Goal: Task Accomplishment & Management: Manage account settings

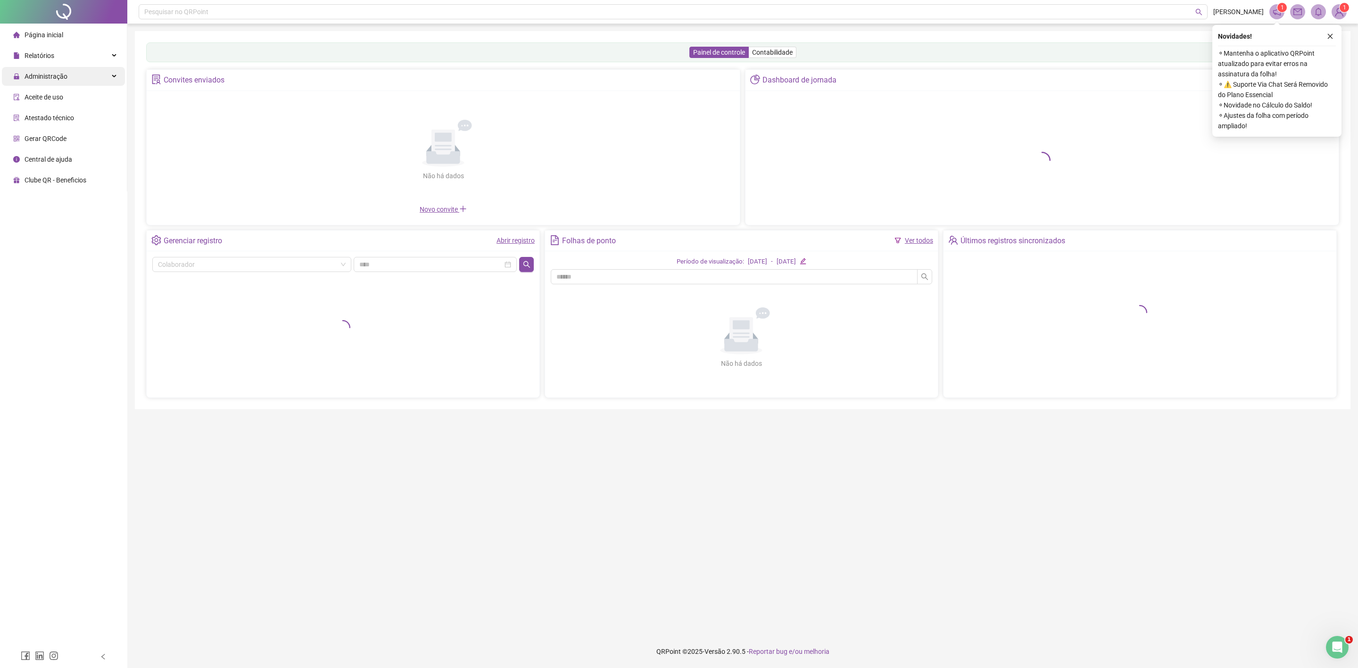
click at [64, 77] on span "Administração" at bounding box center [46, 77] width 43 height 8
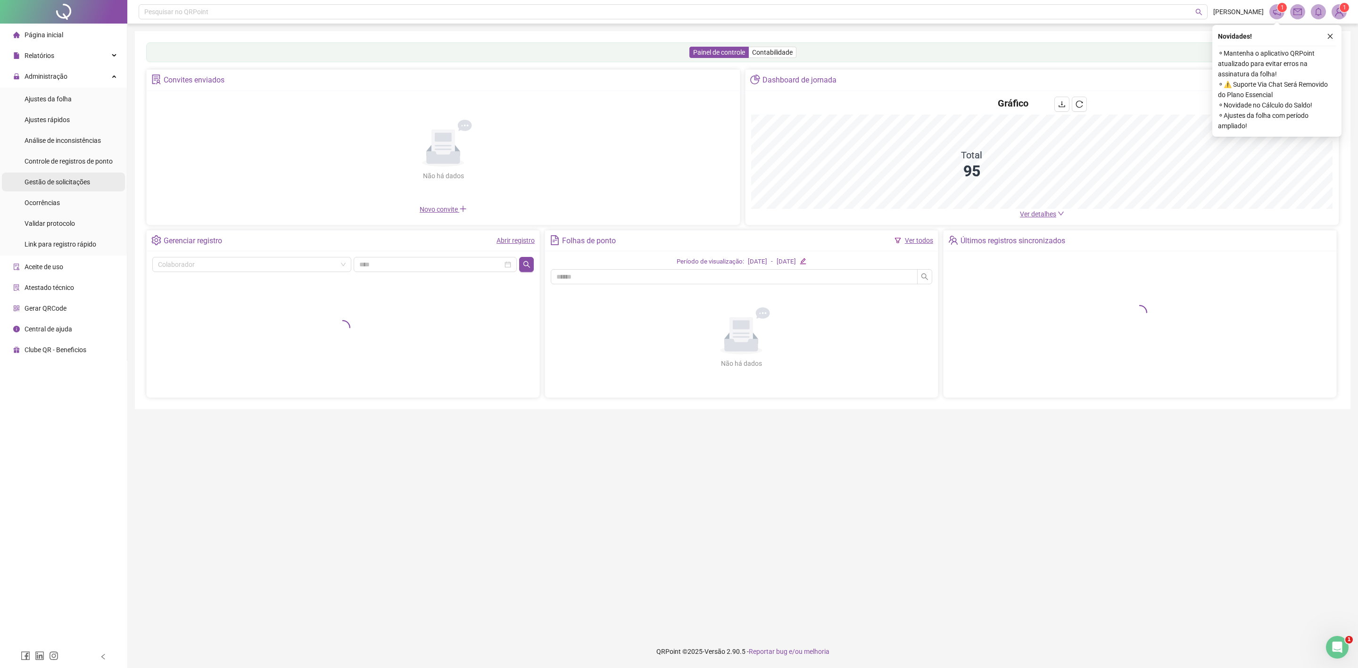
click at [61, 185] on span "Gestão de solicitações" at bounding box center [58, 182] width 66 height 8
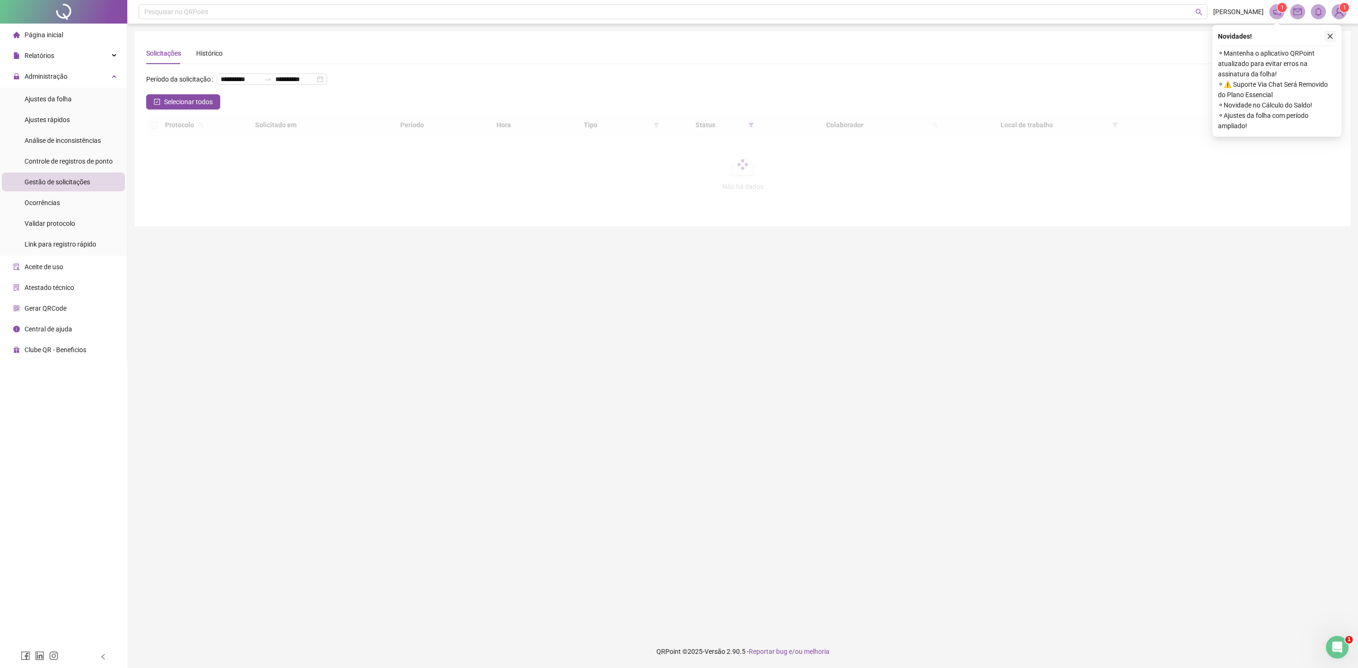
click at [1333, 41] on button "button" at bounding box center [1330, 36] width 11 height 11
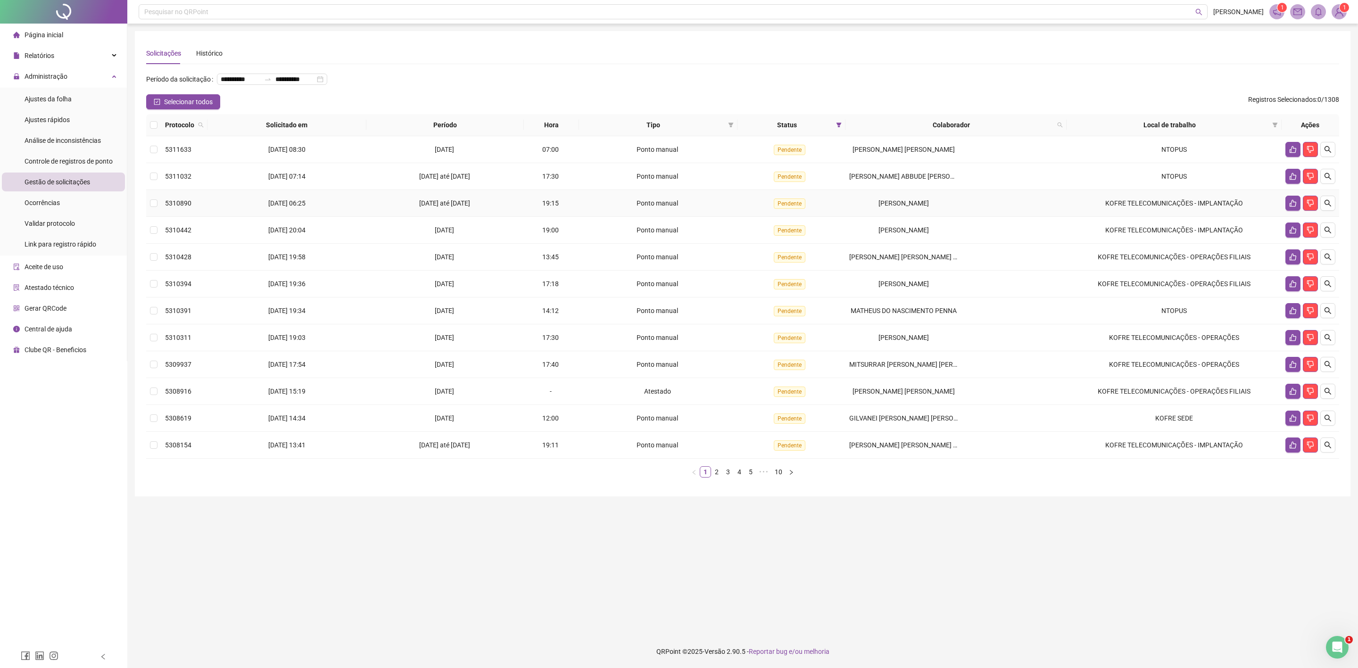
click at [898, 203] on span "[PERSON_NAME]" at bounding box center [904, 204] width 50 height 8
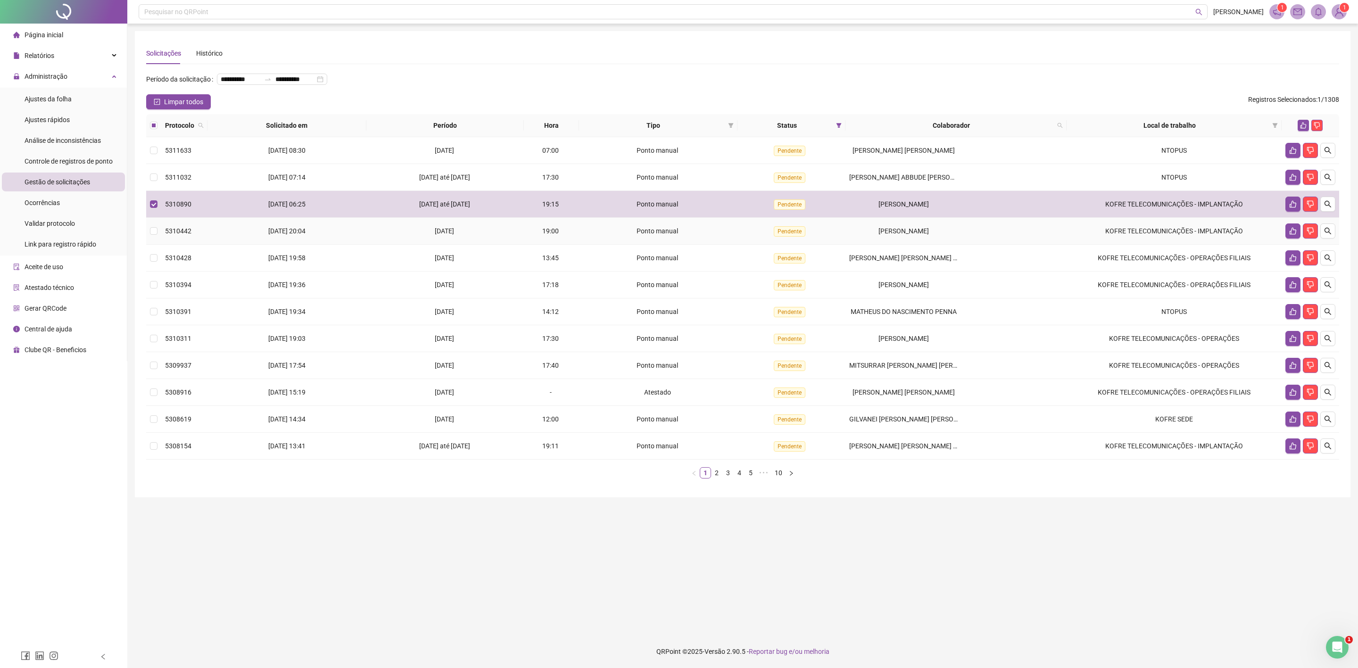
click at [898, 228] on span "[PERSON_NAME]" at bounding box center [904, 231] width 50 height 8
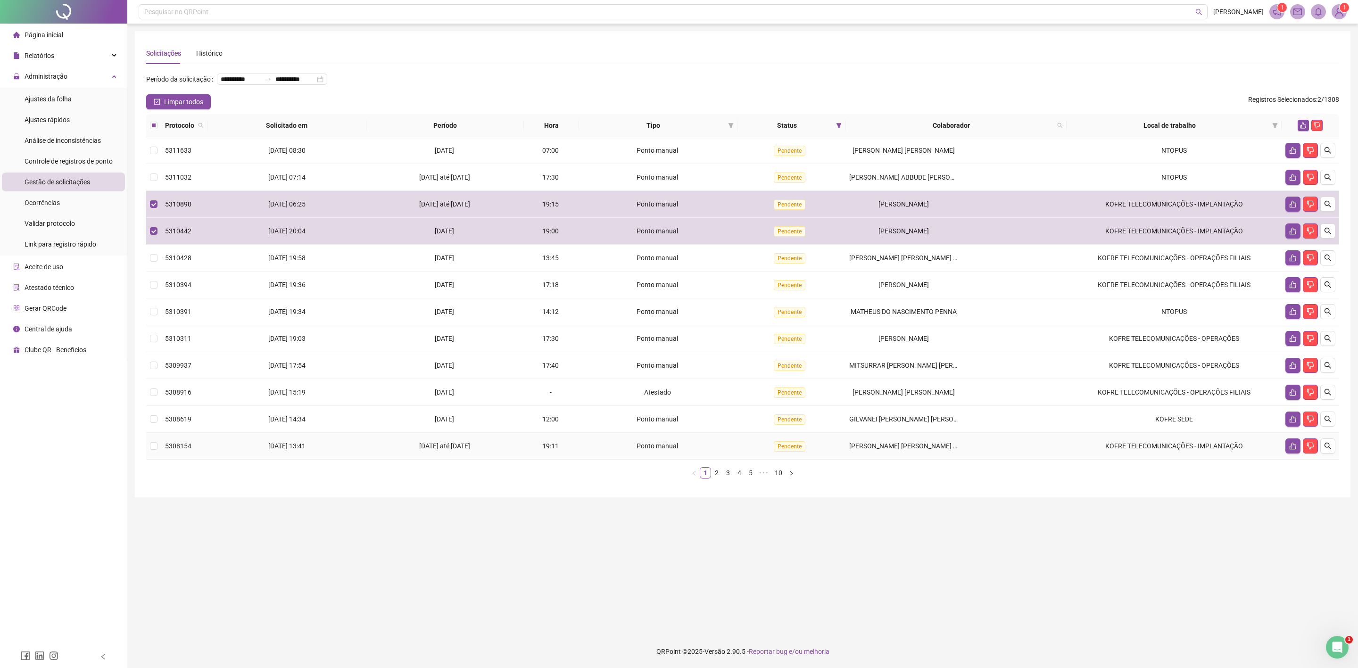
click at [865, 443] on td "[PERSON_NAME] [PERSON_NAME] DOS [PERSON_NAME]" at bounding box center [956, 446] width 221 height 27
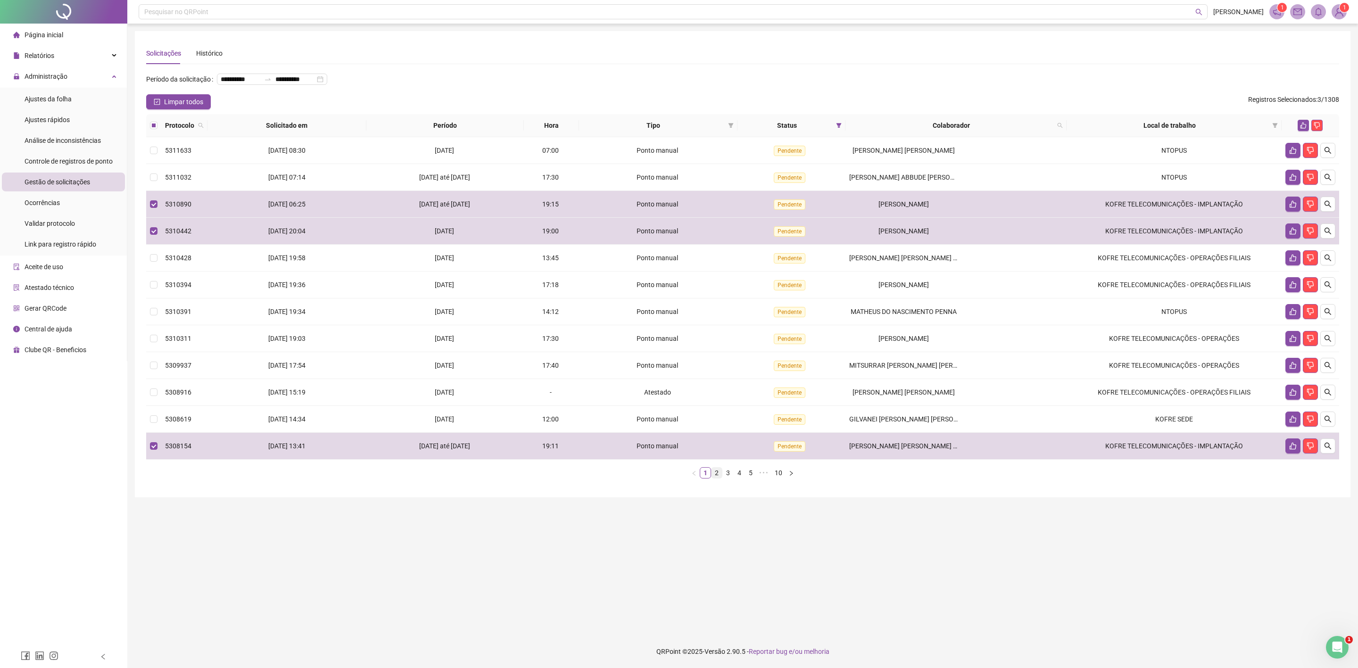
click at [719, 478] on link "2" at bounding box center [717, 473] width 10 height 10
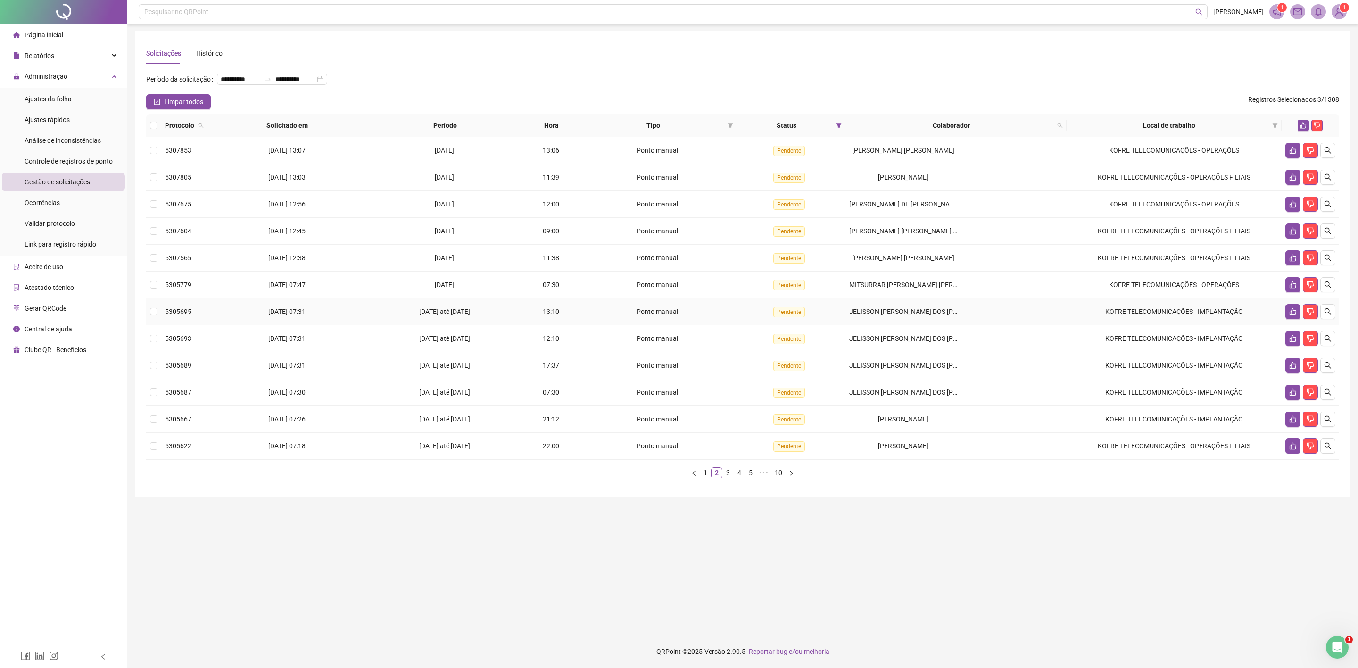
click at [904, 314] on span "JELISSON [PERSON_NAME] DOS [PERSON_NAME]" at bounding box center [923, 312] width 148 height 8
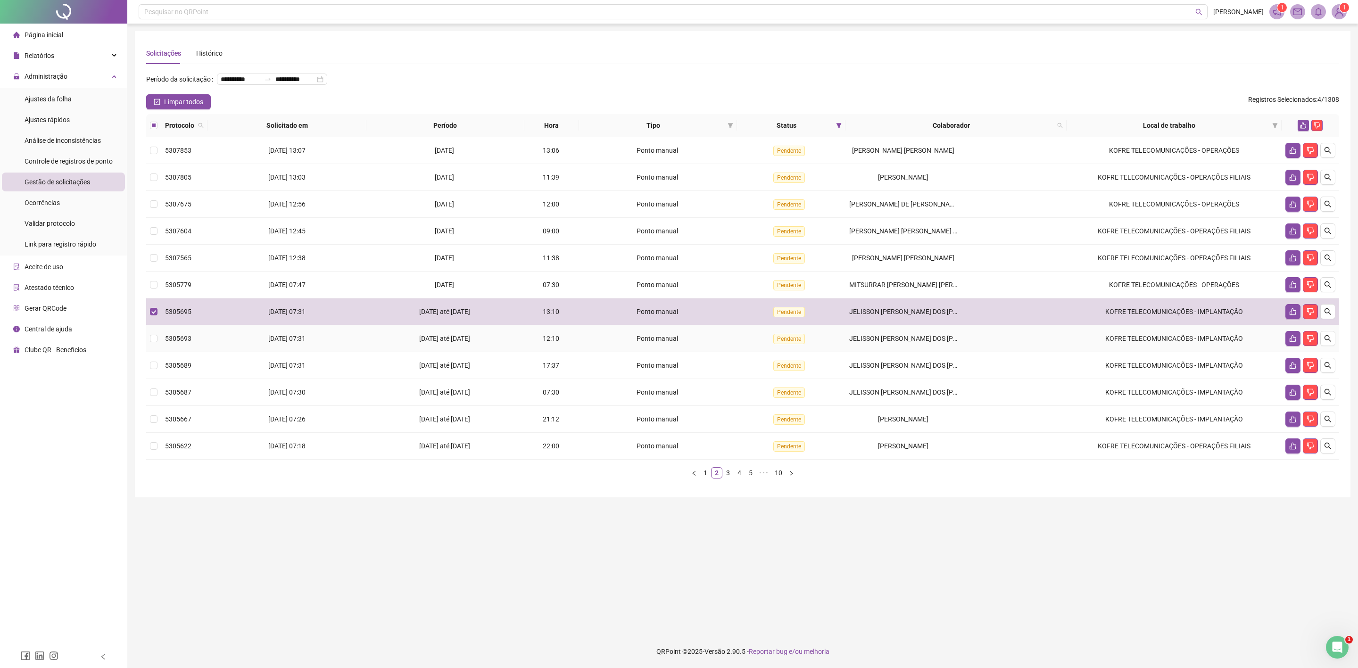
click at [903, 336] on span "JELISSON [PERSON_NAME] DOS [PERSON_NAME]" at bounding box center [923, 339] width 148 height 8
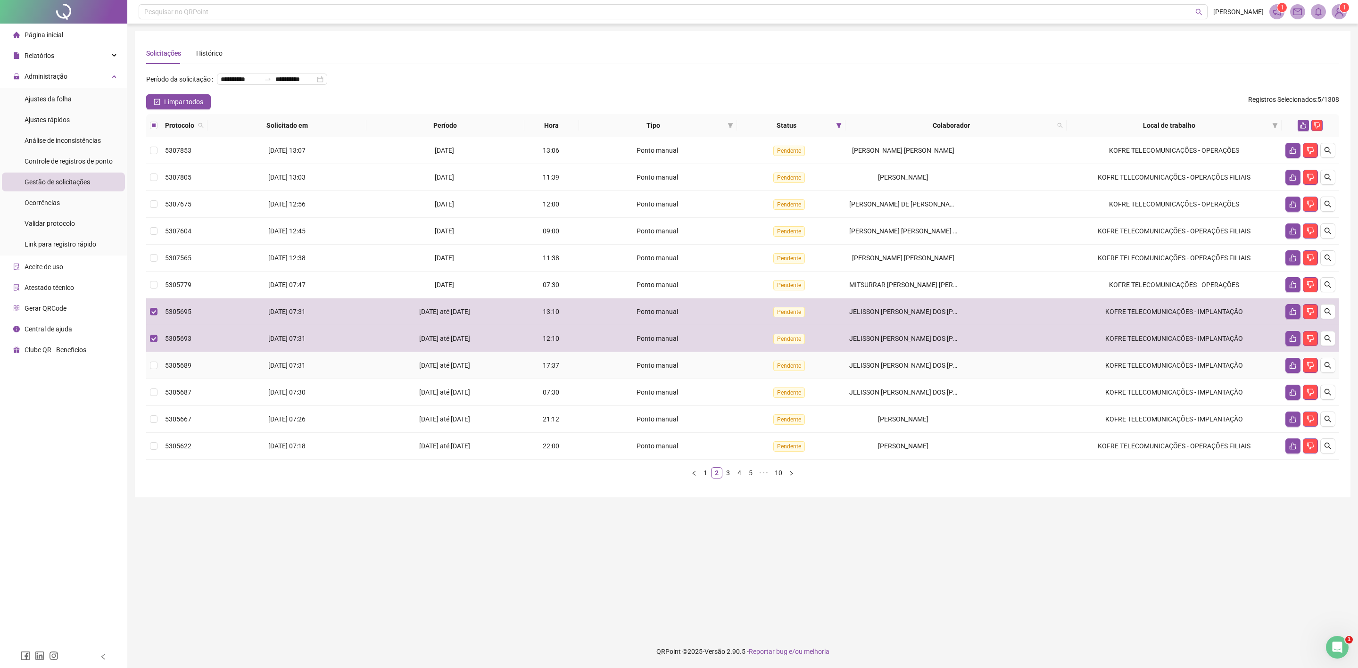
click at [899, 363] on span "JELISSON [PERSON_NAME] DOS [PERSON_NAME]" at bounding box center [923, 366] width 148 height 8
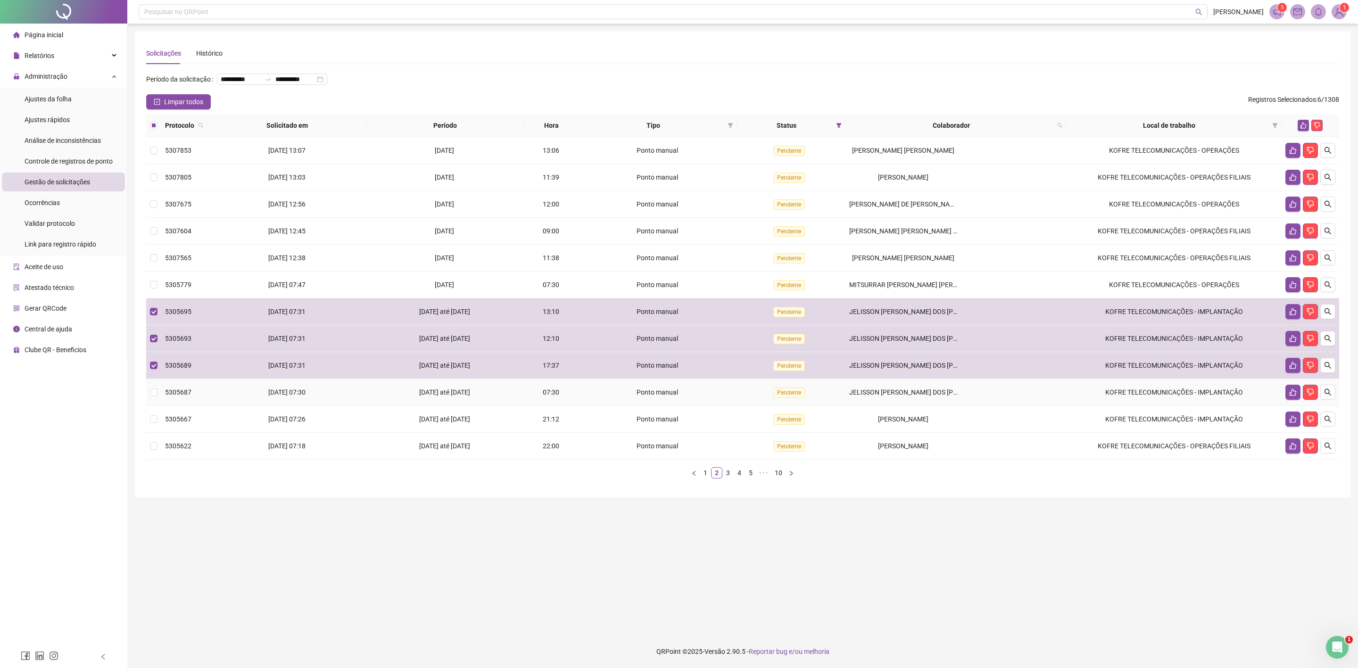
click at [889, 398] on div "JELISSON [PERSON_NAME] DOS [PERSON_NAME]" at bounding box center [903, 392] width 108 height 10
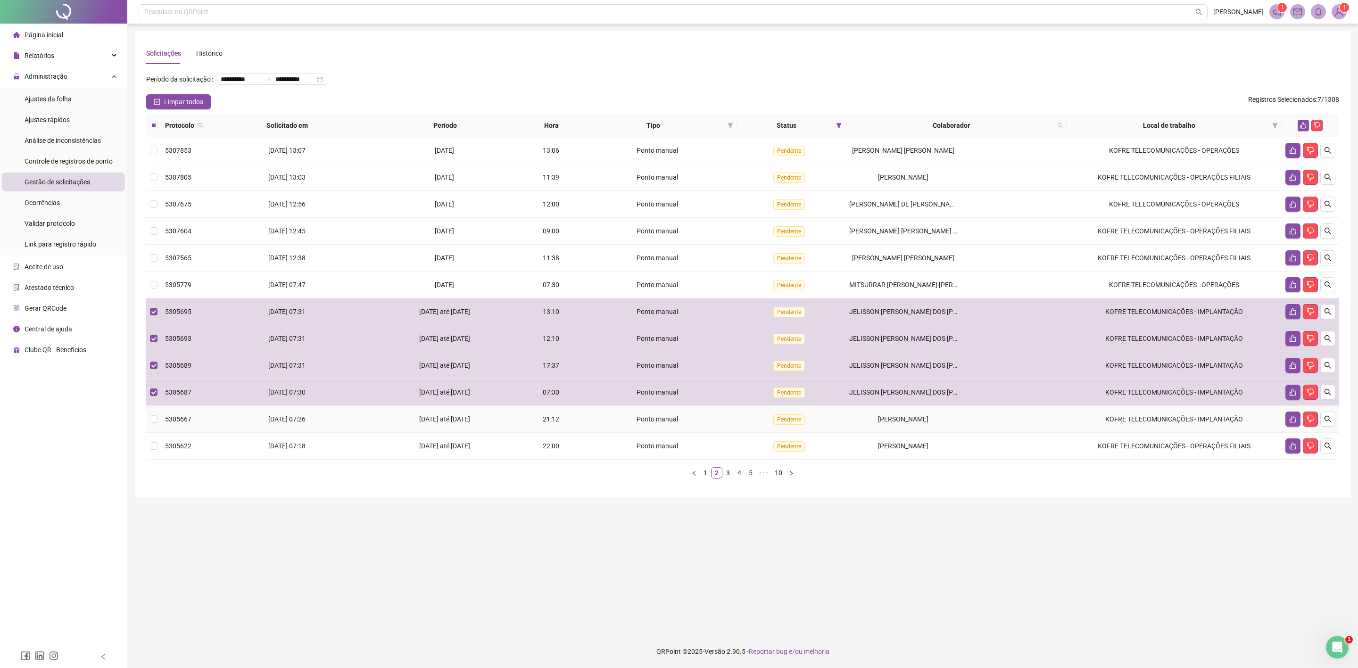
click at [886, 424] on div "[PERSON_NAME]" at bounding box center [903, 419] width 108 height 10
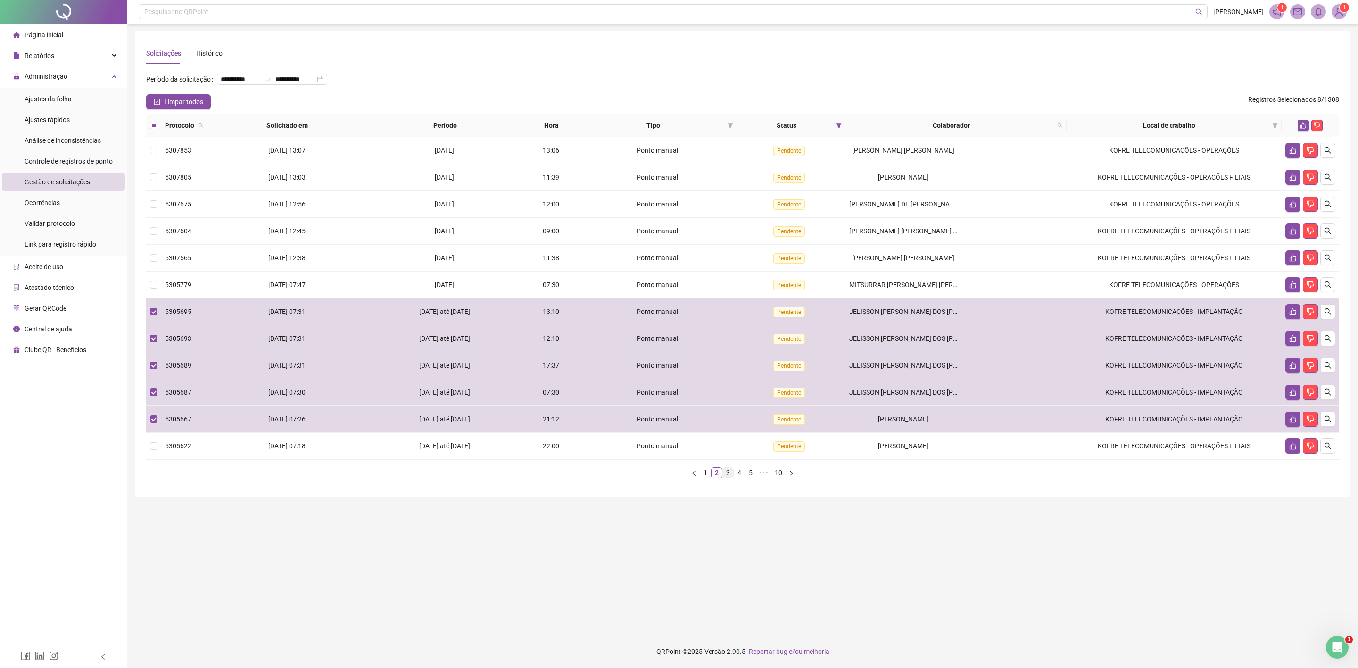
click at [728, 478] on link "3" at bounding box center [728, 473] width 10 height 10
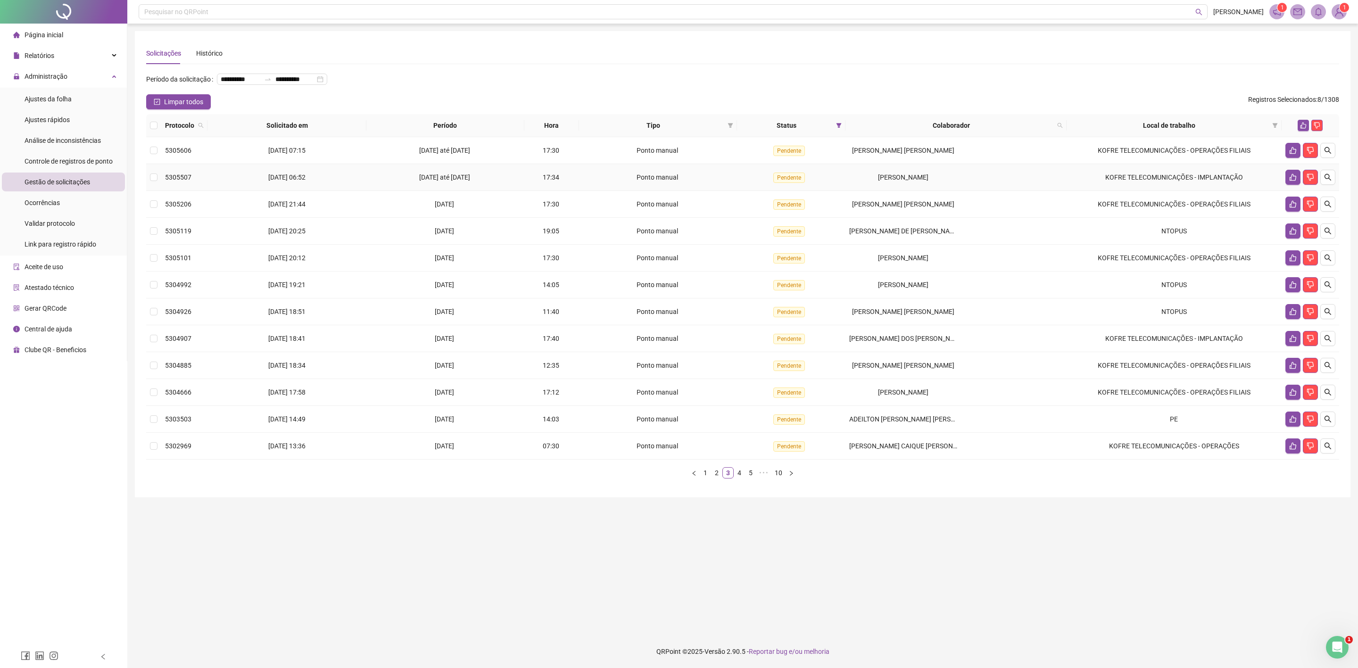
click at [915, 184] on td "[PERSON_NAME]" at bounding box center [956, 177] width 221 height 27
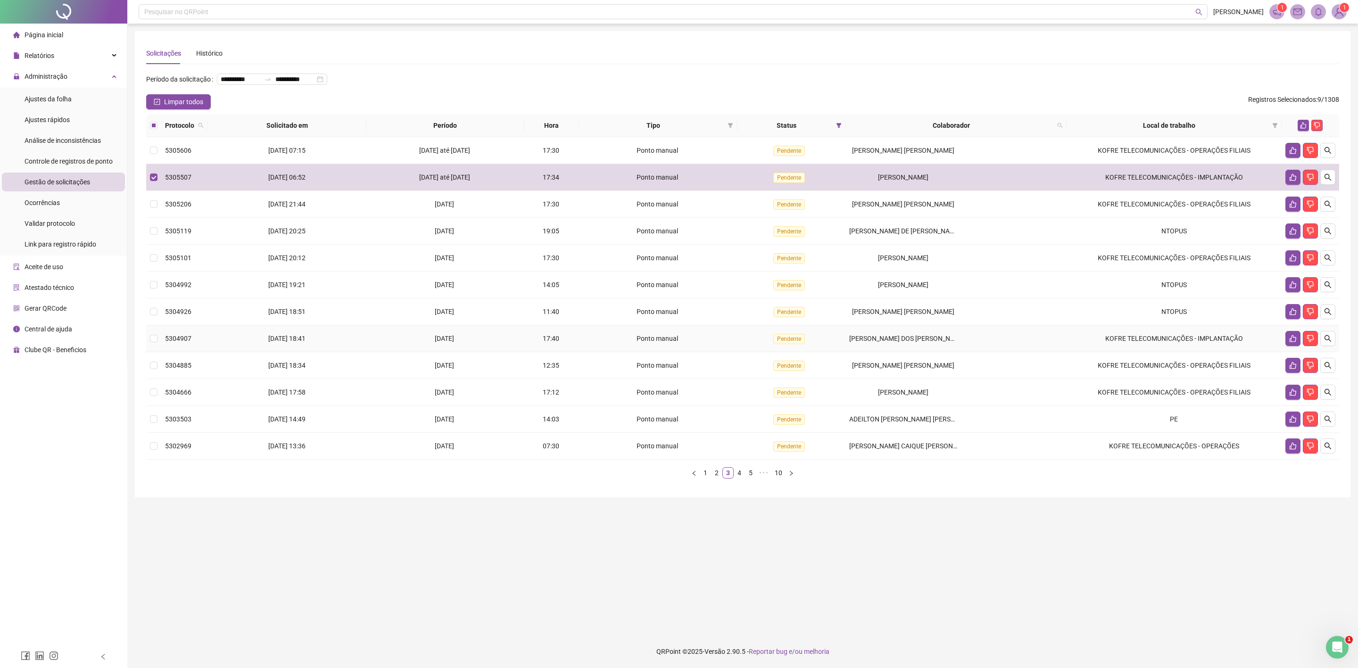
click at [884, 344] on div "[PERSON_NAME] DOS [PERSON_NAME]" at bounding box center [903, 338] width 108 height 10
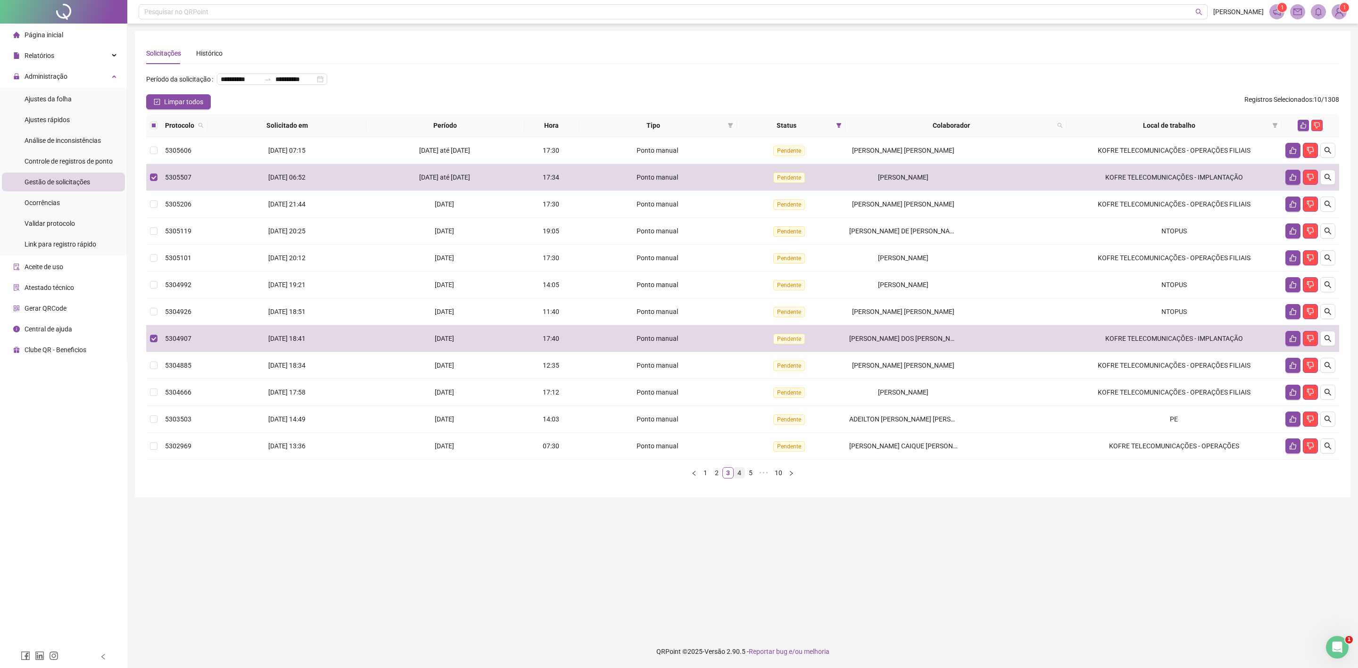
click at [739, 478] on link "4" at bounding box center [739, 473] width 10 height 10
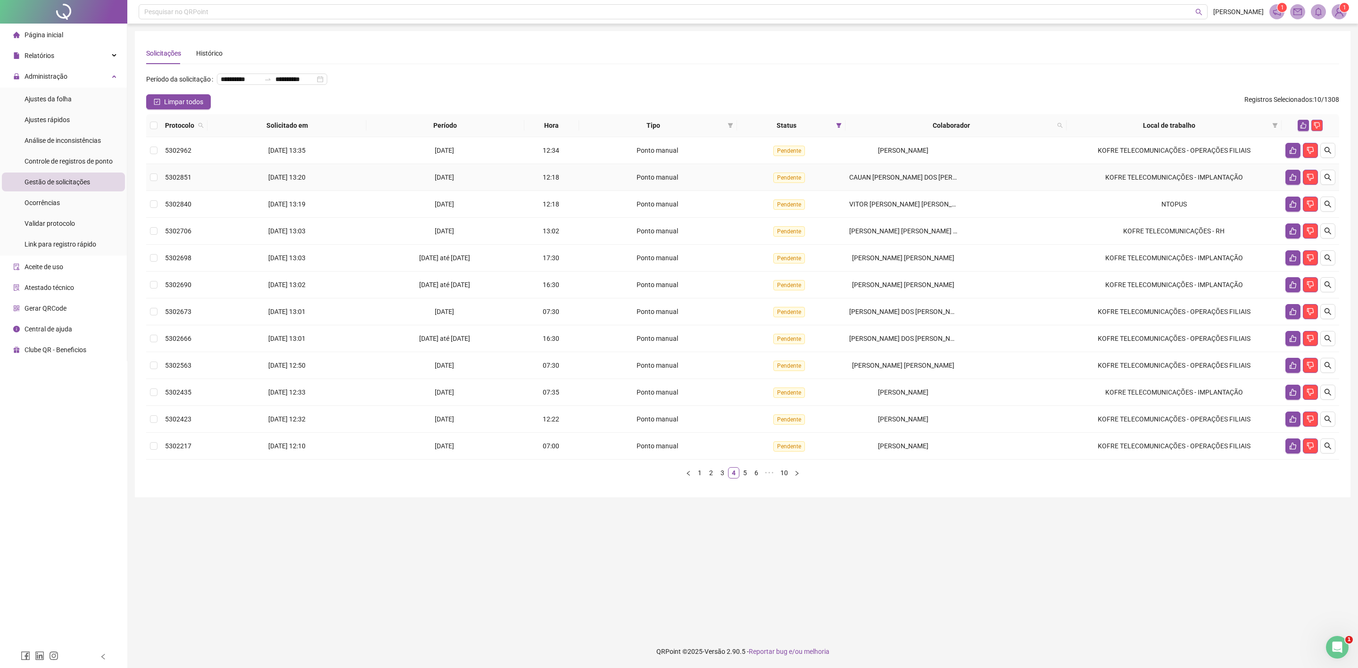
click at [896, 175] on span "CAUAN [PERSON_NAME] DOS [PERSON_NAME]" at bounding box center [919, 178] width 140 height 8
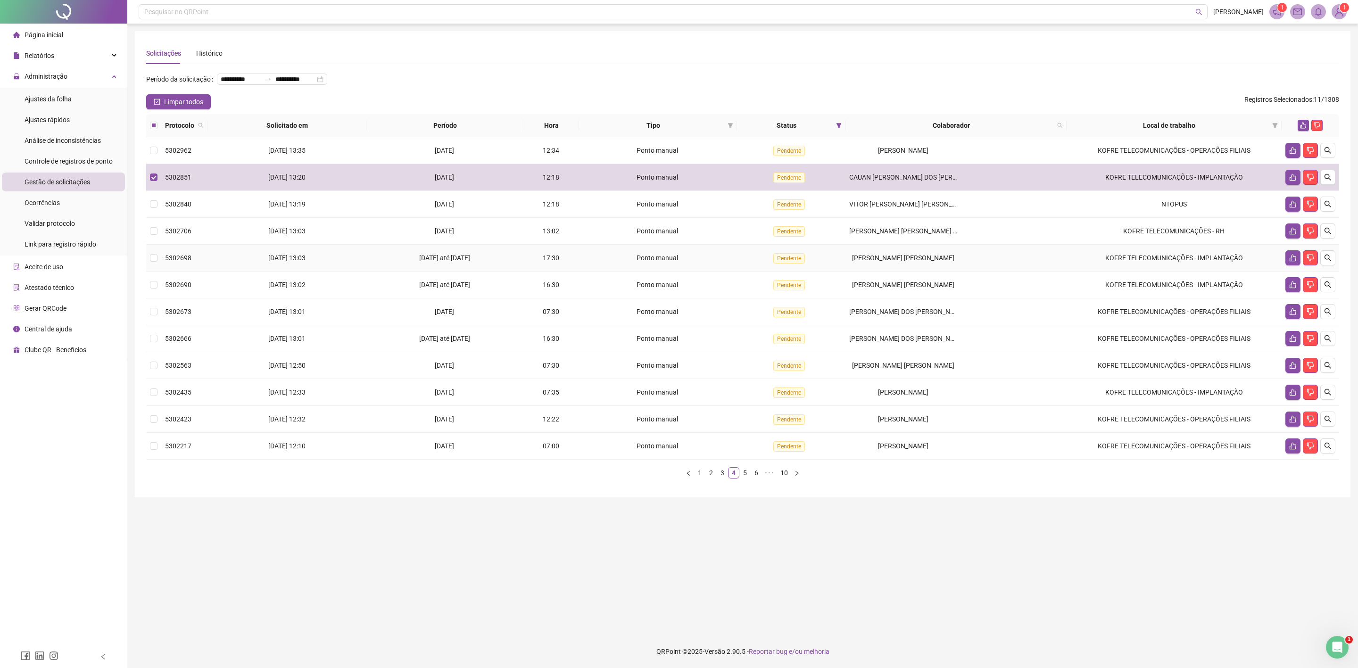
click at [876, 254] on span "[PERSON_NAME] [PERSON_NAME]" at bounding box center [903, 258] width 102 height 8
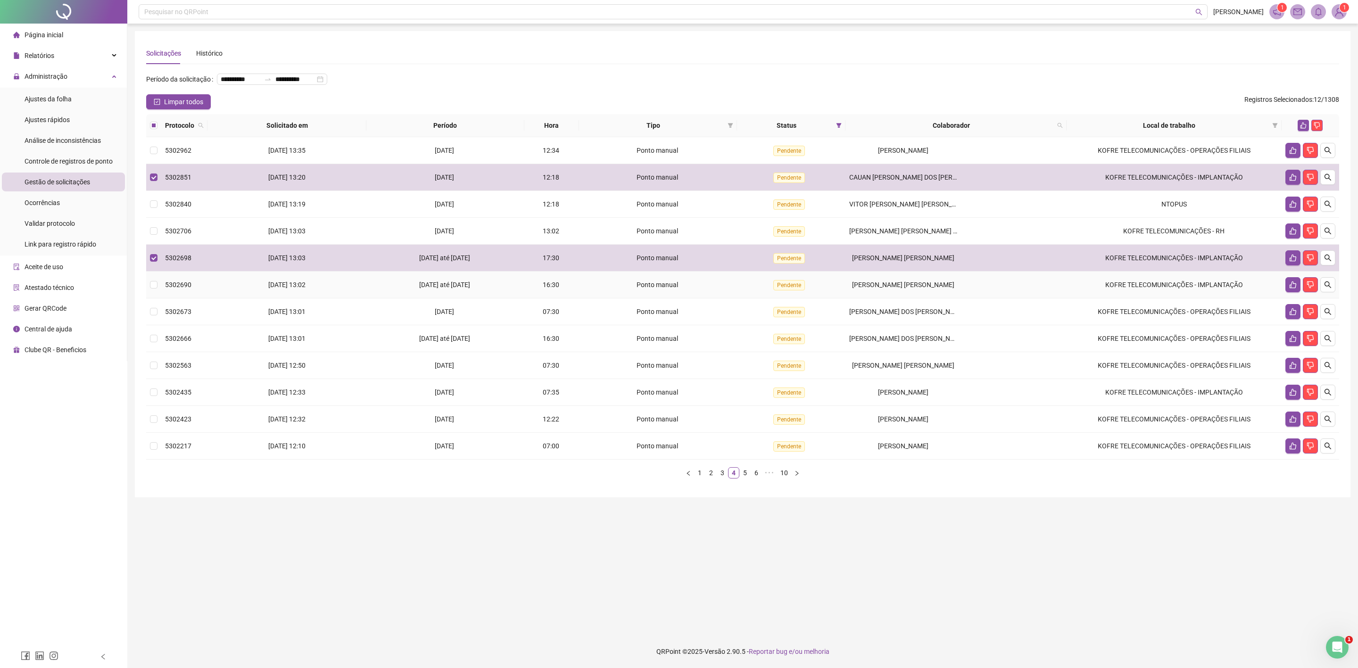
click at [876, 279] on td "[PERSON_NAME] [PERSON_NAME]" at bounding box center [956, 285] width 221 height 27
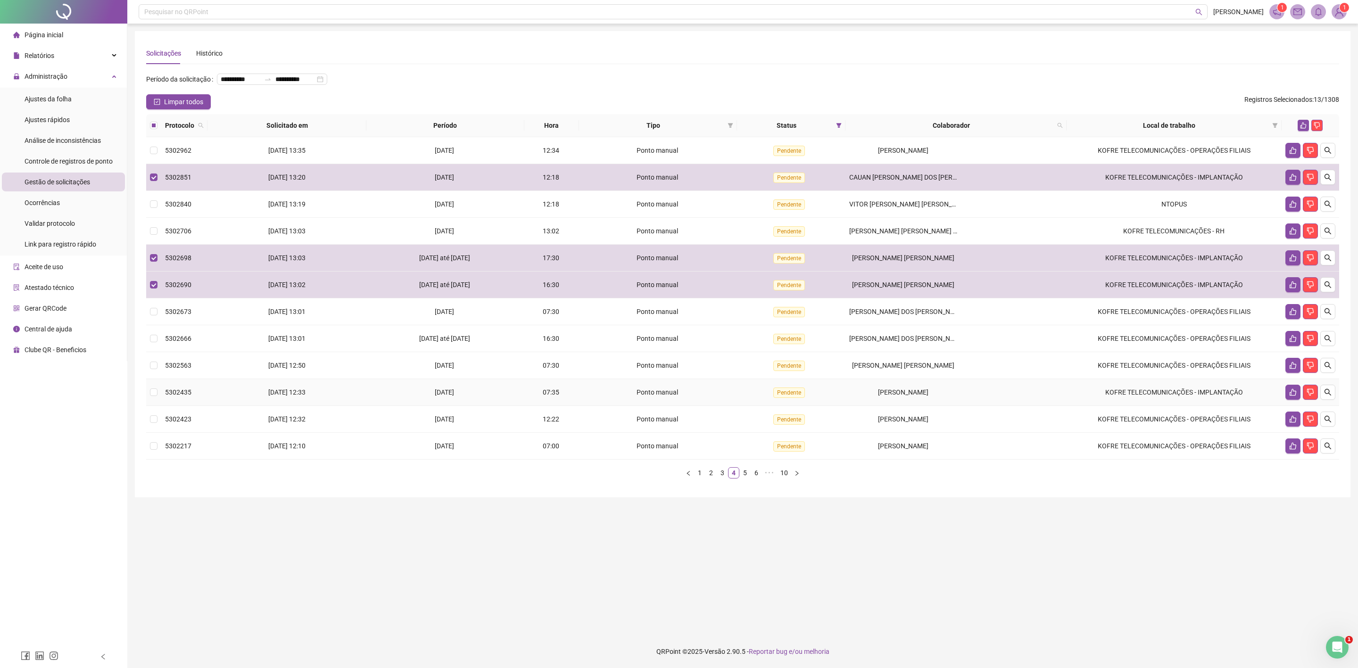
click at [899, 404] on td "[PERSON_NAME]" at bounding box center [956, 392] width 221 height 27
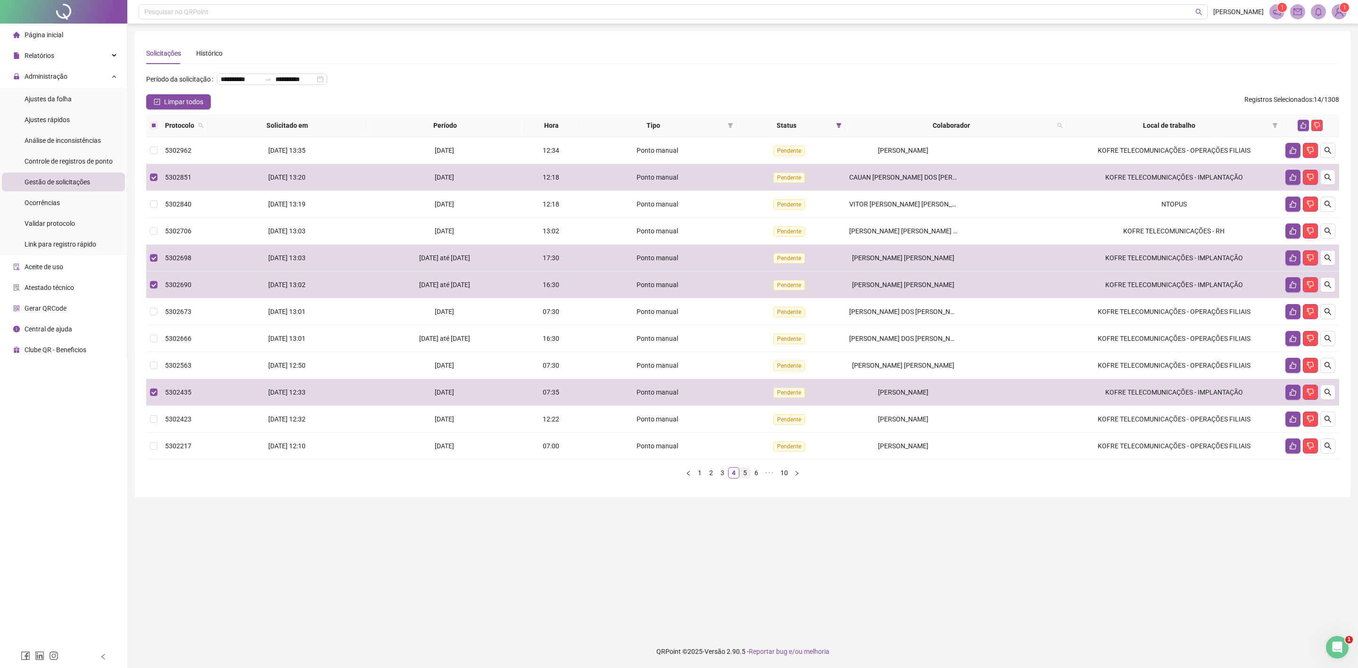
click at [741, 477] on link "5" at bounding box center [745, 473] width 10 height 10
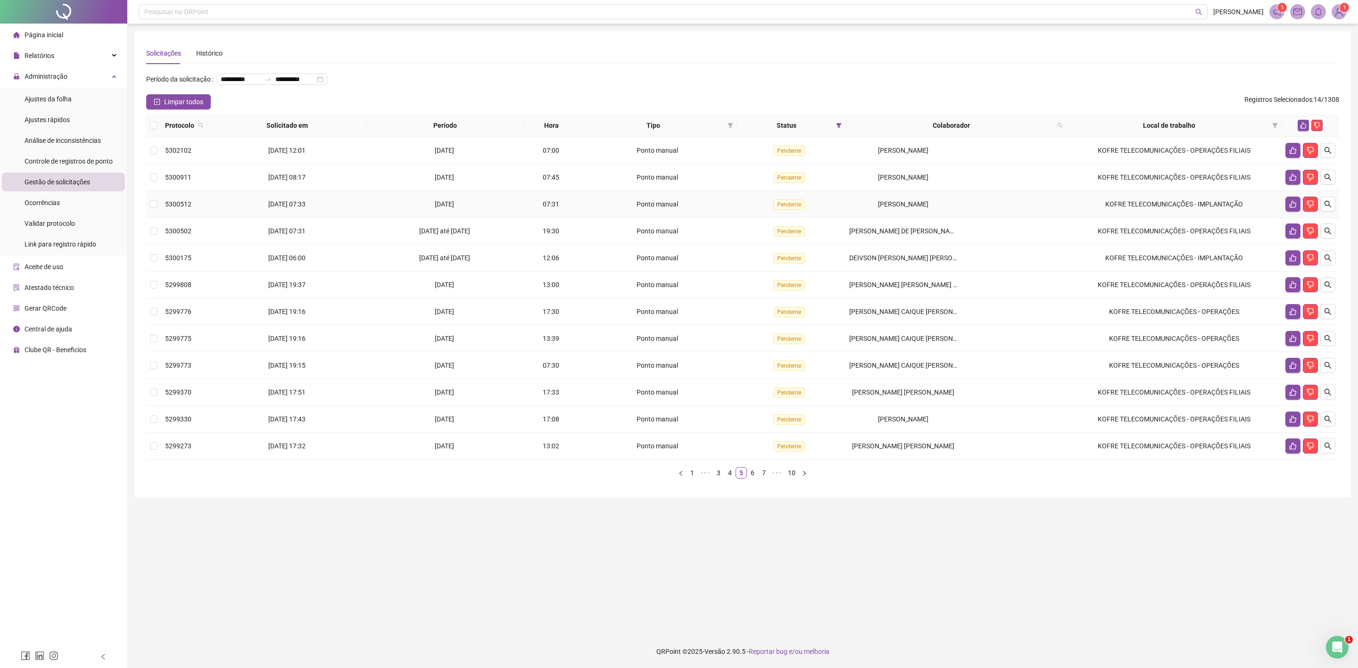
click at [906, 214] on td "[PERSON_NAME]" at bounding box center [956, 204] width 221 height 27
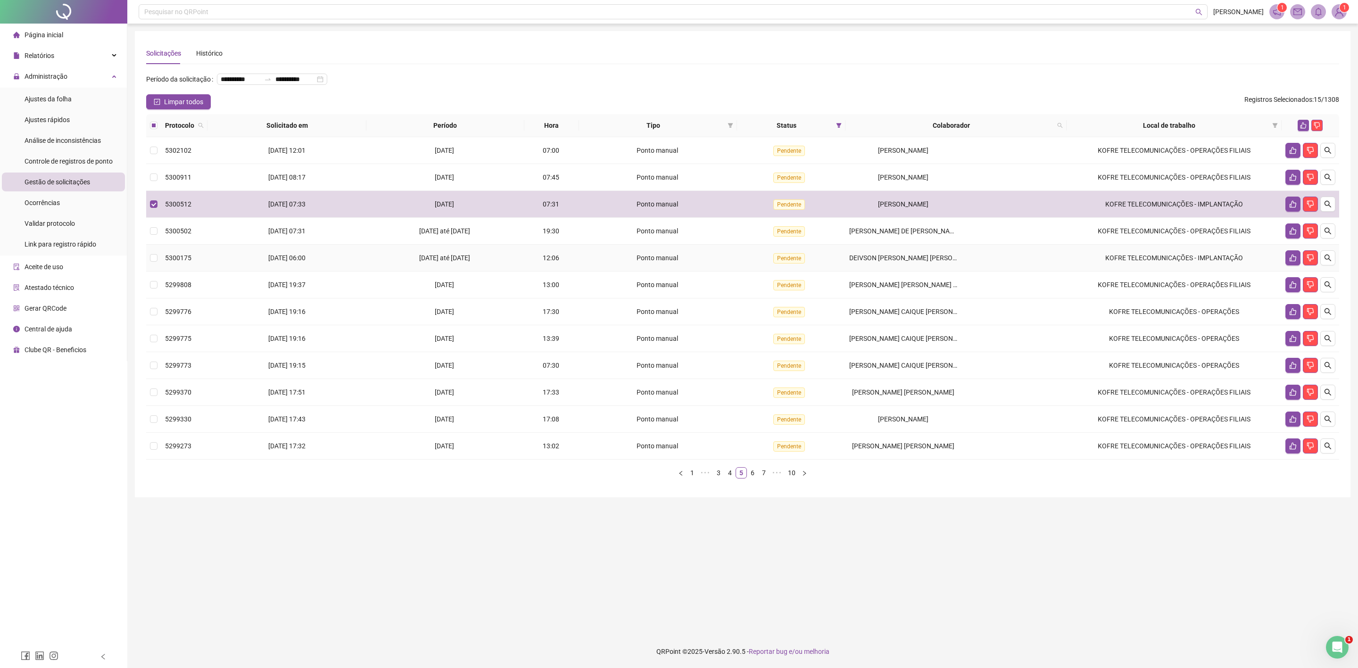
click at [910, 266] on td "DEIVSON [PERSON_NAME] [PERSON_NAME] [PERSON_NAME]" at bounding box center [956, 258] width 221 height 27
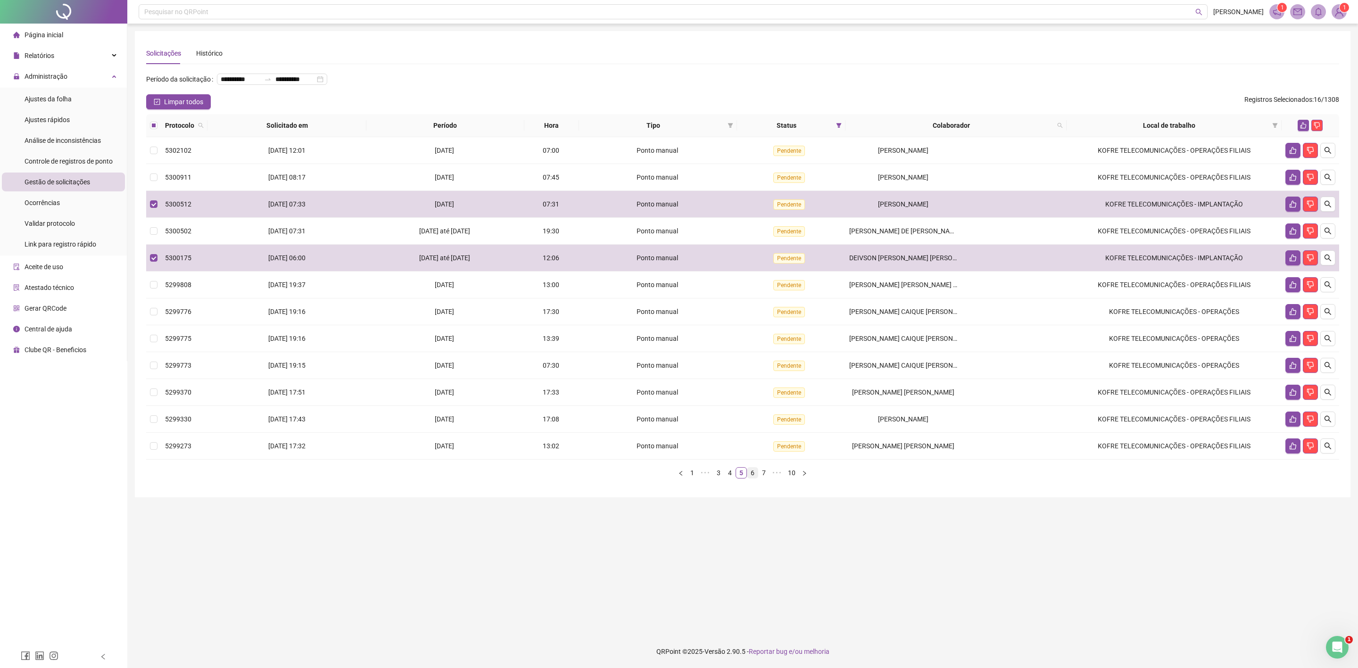
click at [753, 478] on link "6" at bounding box center [753, 473] width 10 height 10
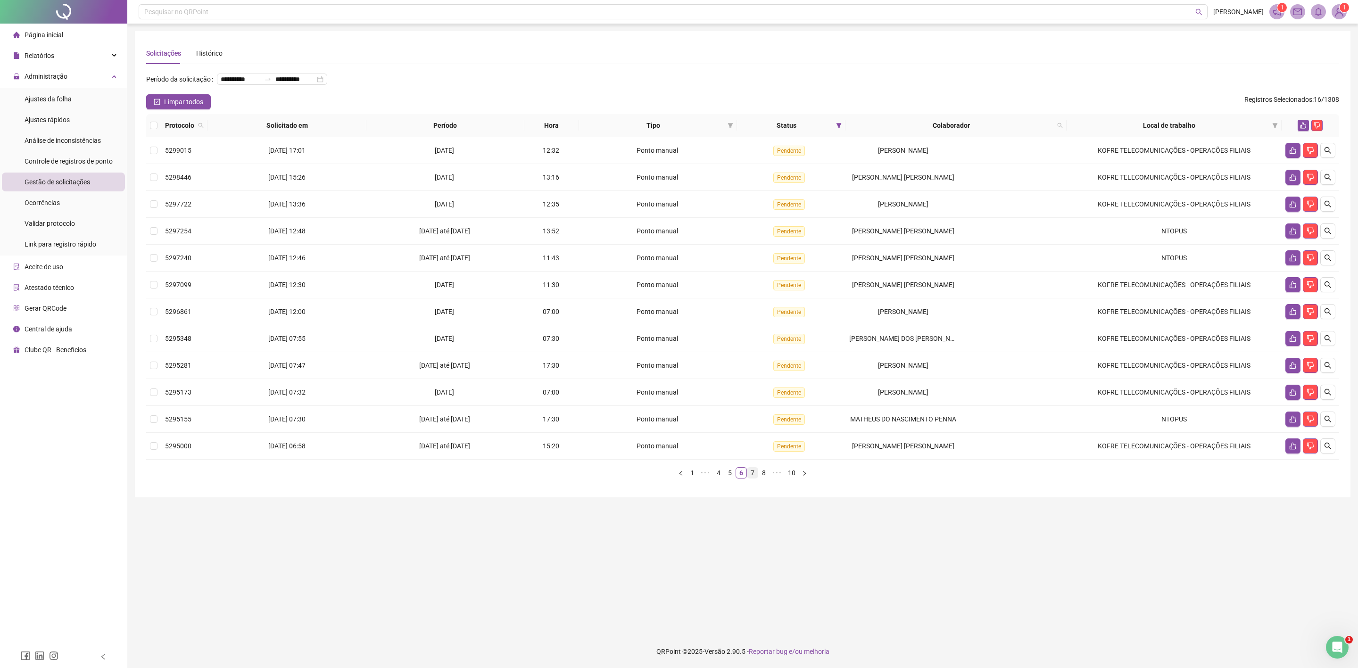
click at [753, 477] on link "7" at bounding box center [753, 473] width 10 height 10
click at [762, 478] on link "8" at bounding box center [760, 473] width 10 height 10
click at [767, 476] on link "9" at bounding box center [766, 473] width 10 height 10
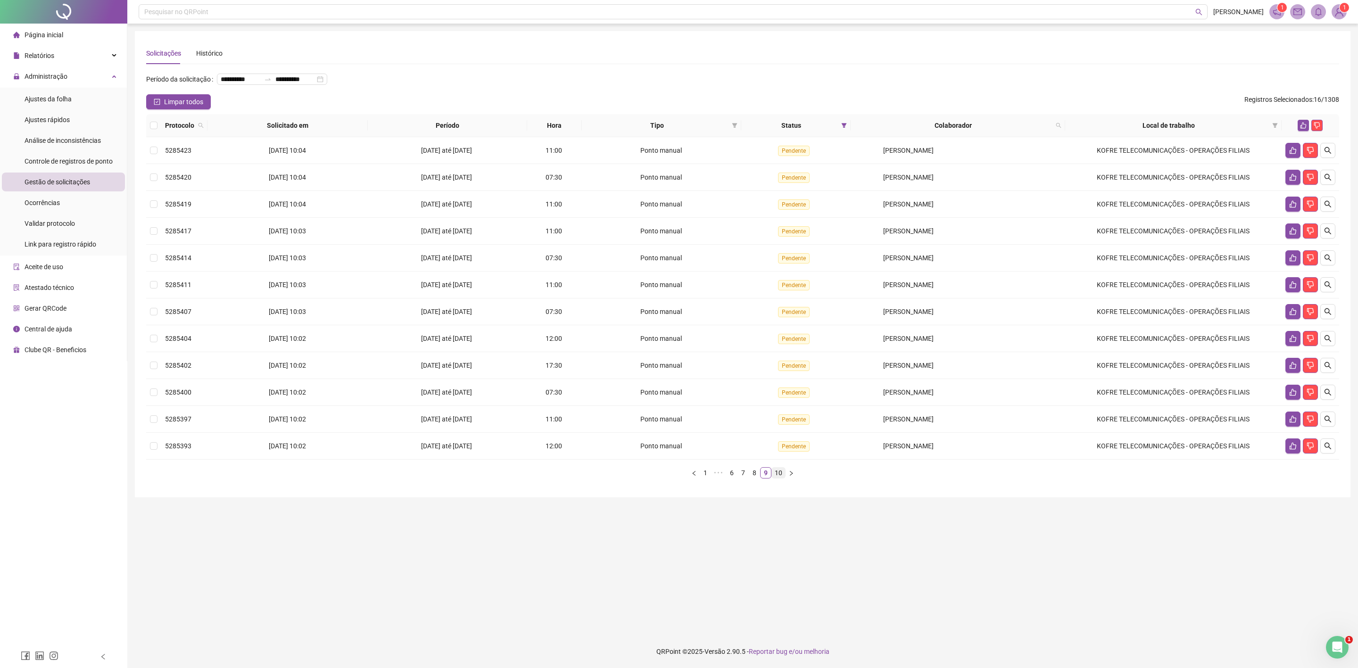
click at [778, 478] on link "10" at bounding box center [778, 473] width 13 height 10
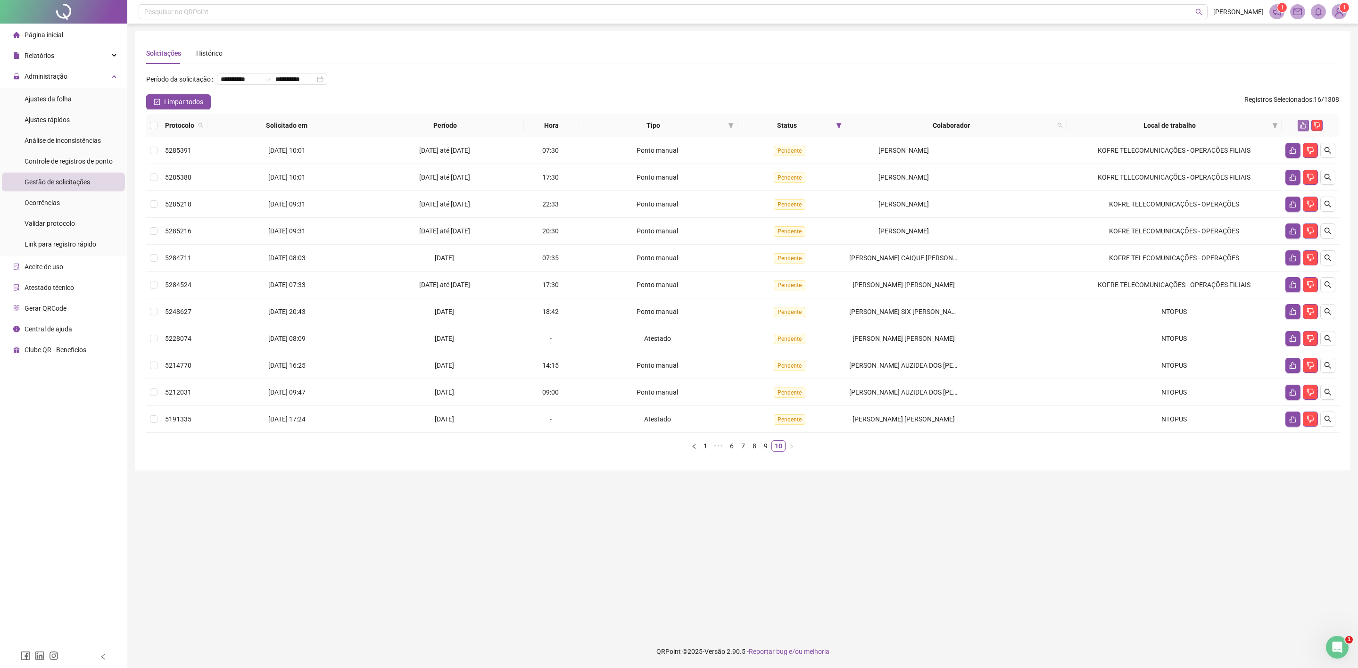
click at [1305, 129] on button "button" at bounding box center [1303, 125] width 11 height 11
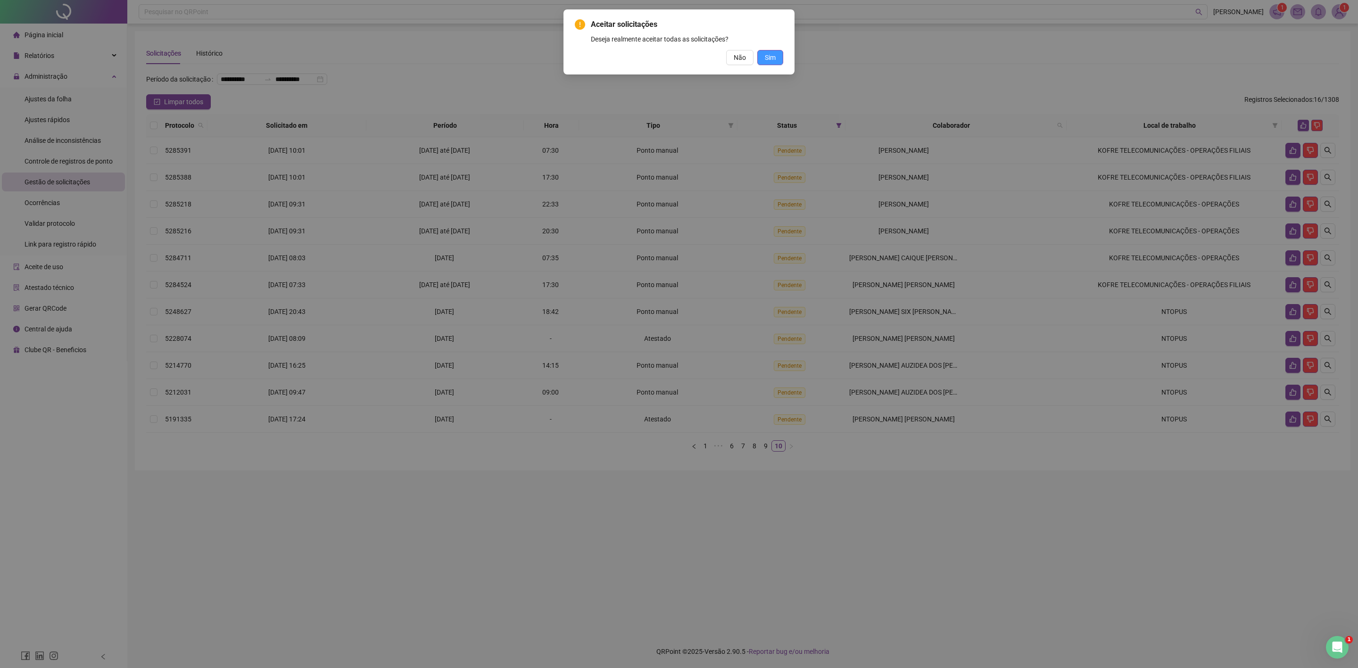
click at [765, 59] on span "Sim" at bounding box center [770, 57] width 11 height 10
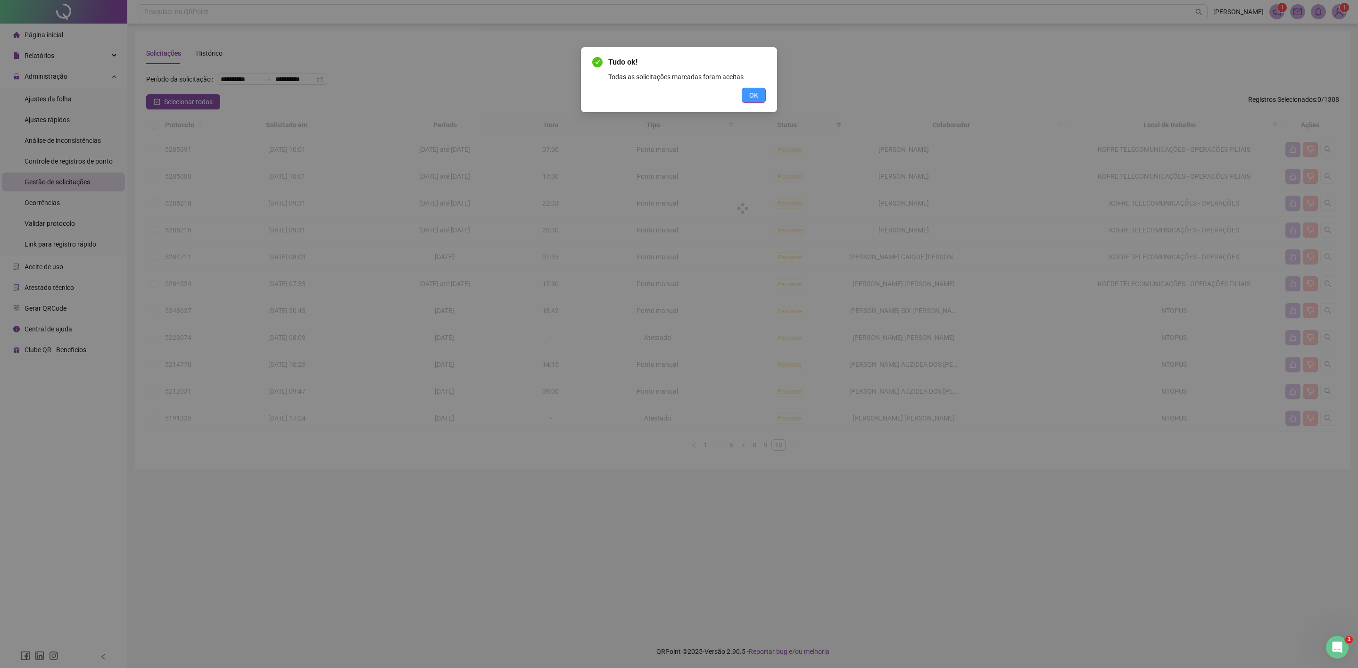
click at [756, 98] on span "OK" at bounding box center [753, 95] width 9 height 10
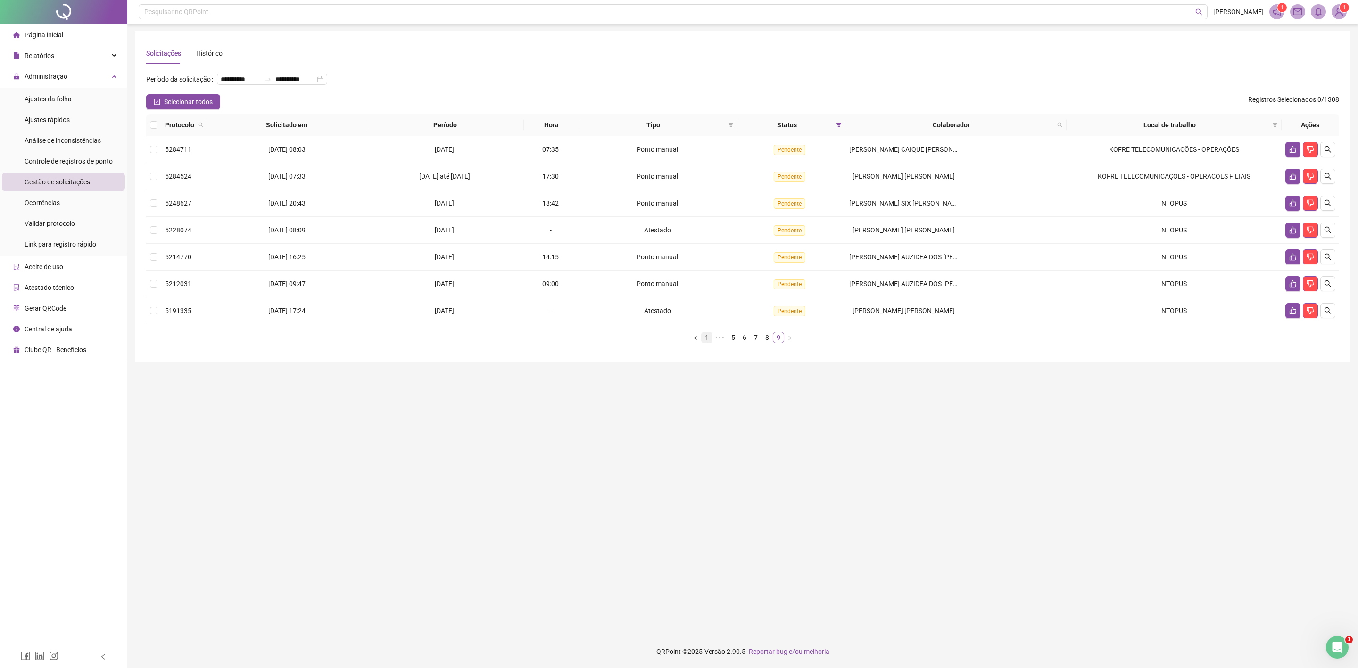
click at [709, 343] on link "1" at bounding box center [707, 338] width 10 height 10
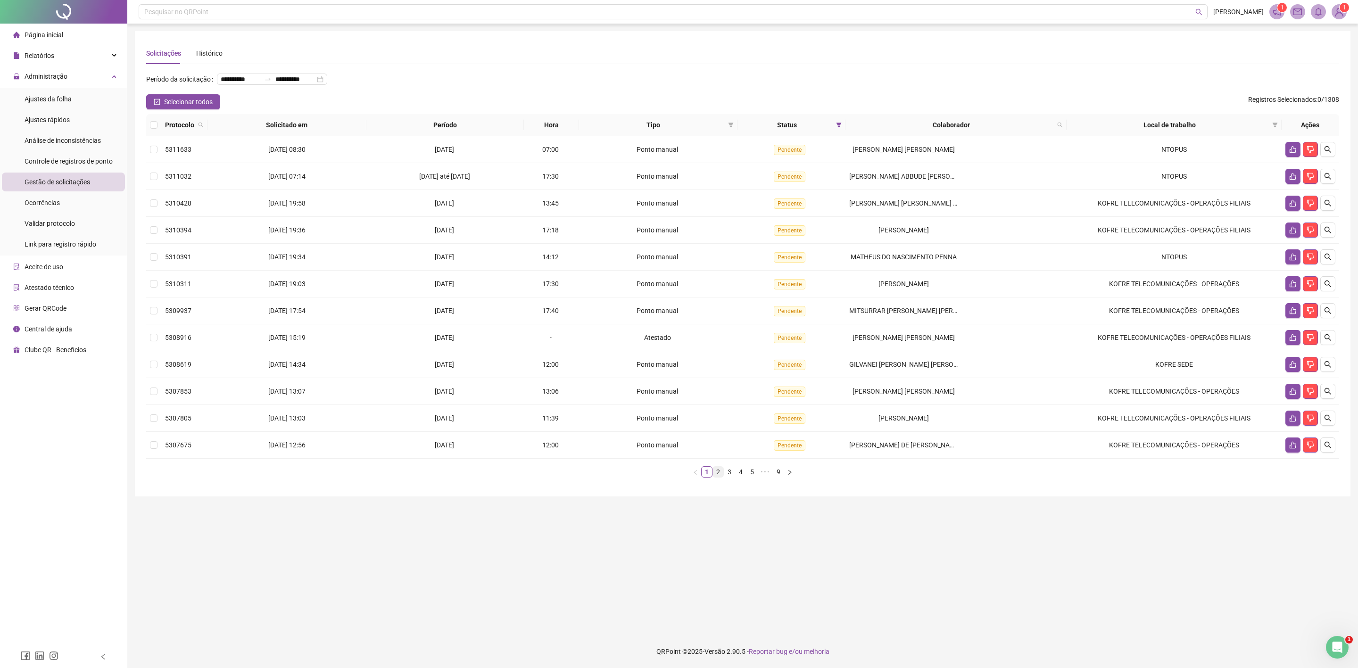
click at [716, 477] on link "2" at bounding box center [718, 472] width 10 height 10
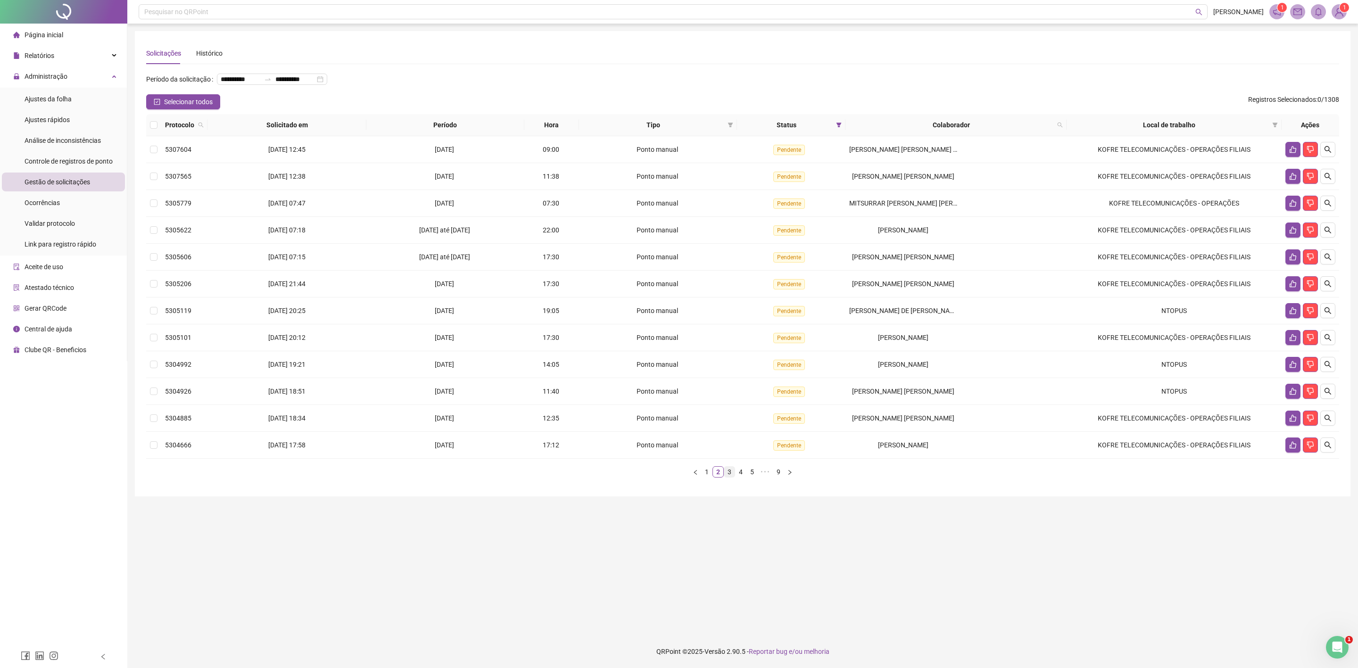
click at [729, 477] on link "3" at bounding box center [729, 472] width 10 height 10
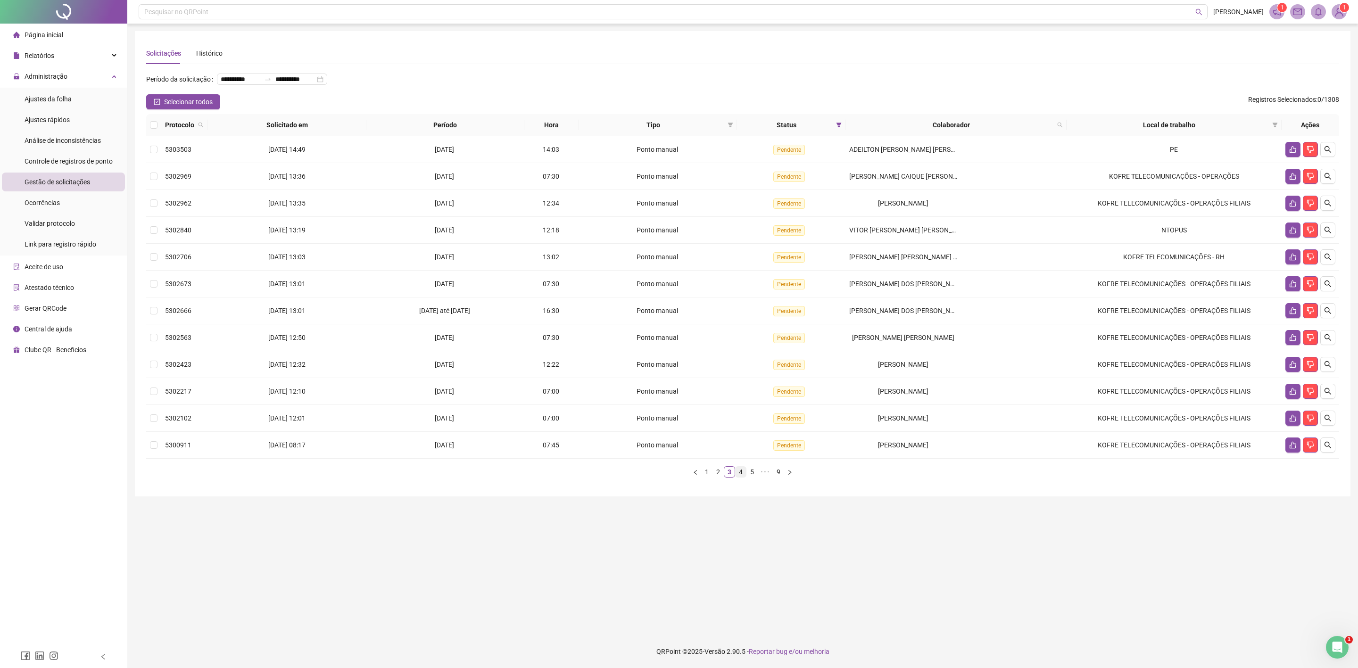
click at [741, 475] on link "4" at bounding box center [741, 472] width 10 height 10
click at [742, 477] on link "5" at bounding box center [746, 472] width 10 height 10
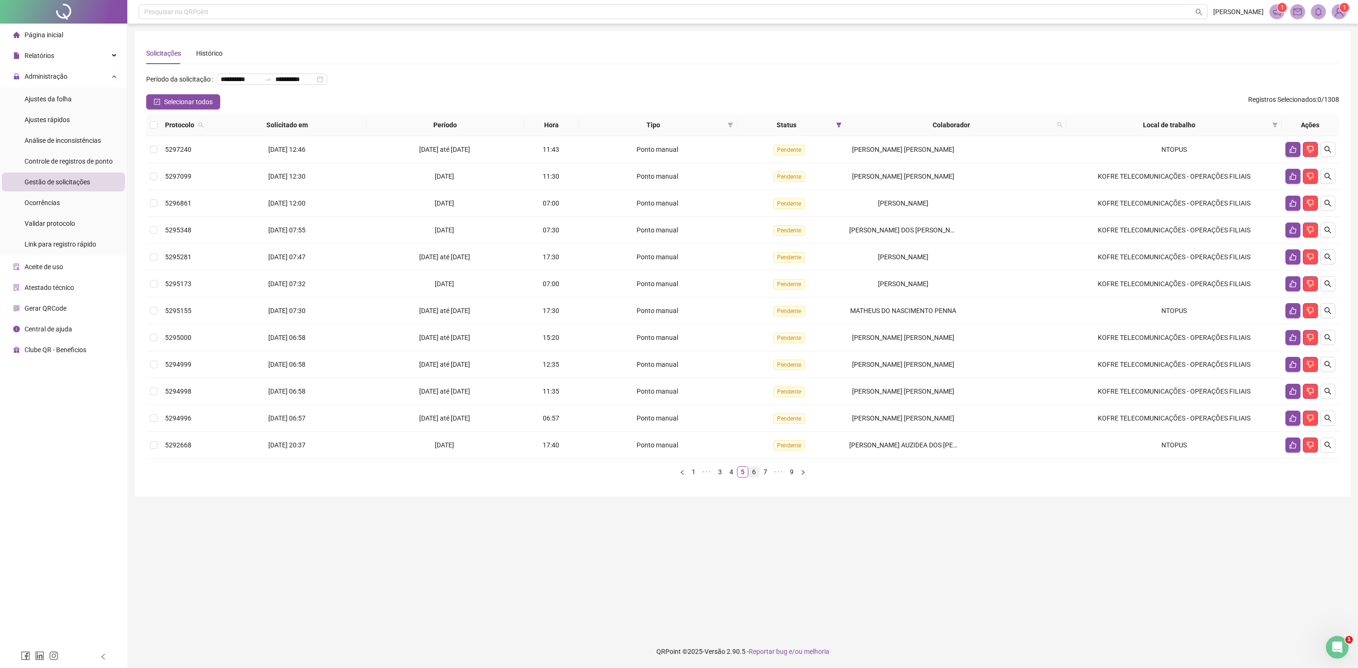
click at [756, 477] on link "6" at bounding box center [754, 472] width 10 height 10
click at [764, 477] on link "7" at bounding box center [762, 472] width 10 height 10
click at [765, 474] on link "8" at bounding box center [767, 472] width 10 height 10
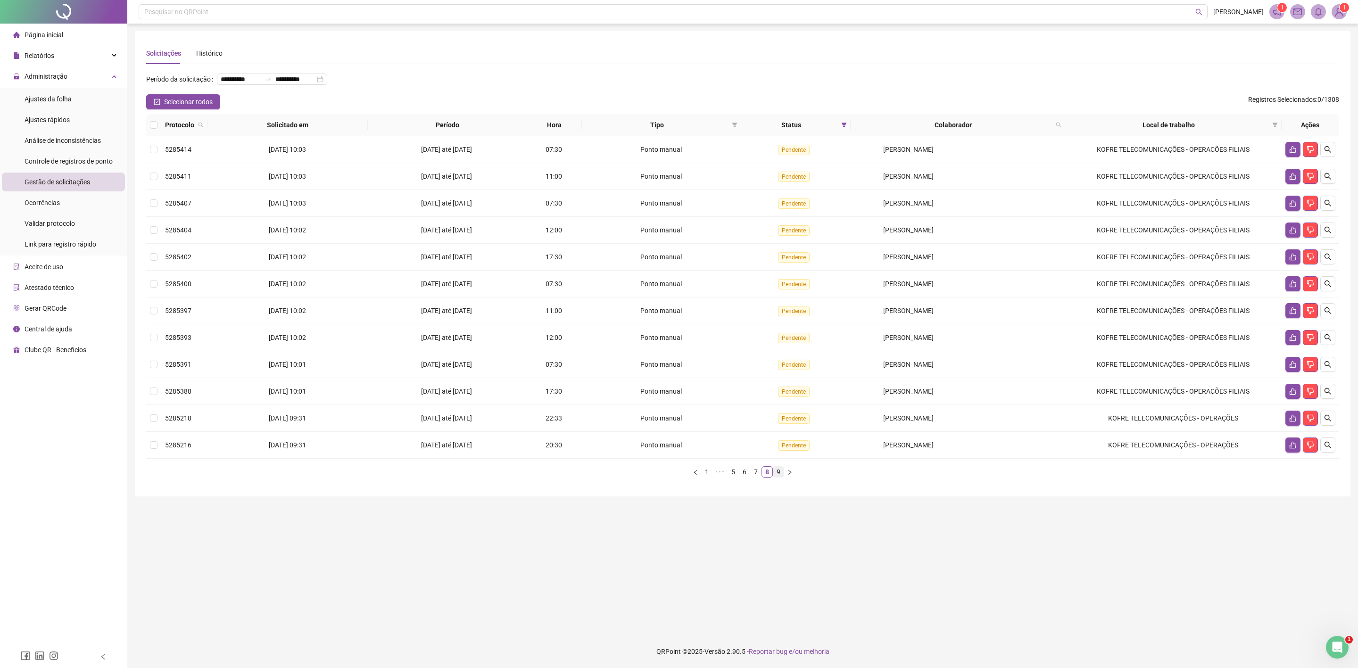
click at [775, 477] on link "9" at bounding box center [778, 472] width 10 height 10
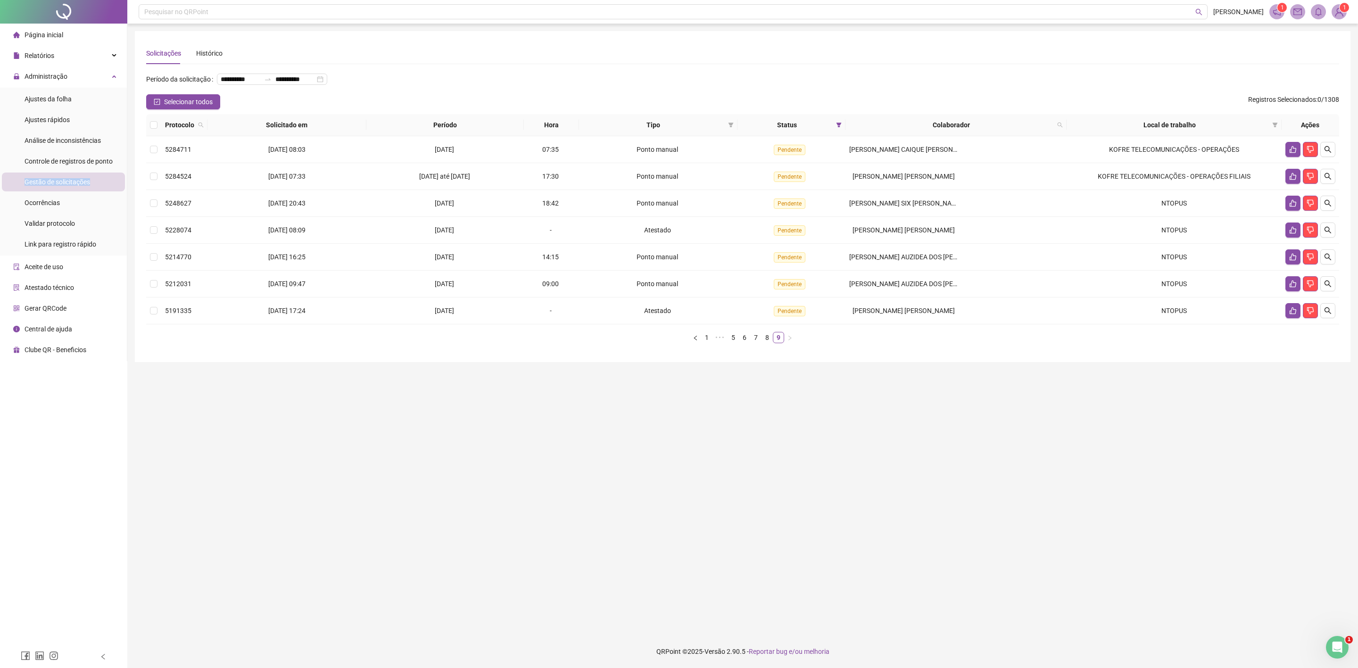
drag, startPoint x: 18, startPoint y: 184, endPoint x: 91, endPoint y: 184, distance: 72.6
click at [91, 184] on li "Gestão de solicitações" at bounding box center [63, 182] width 123 height 19
copy span "Gestão de solicitações"
